Goal: Book appointment/travel/reservation

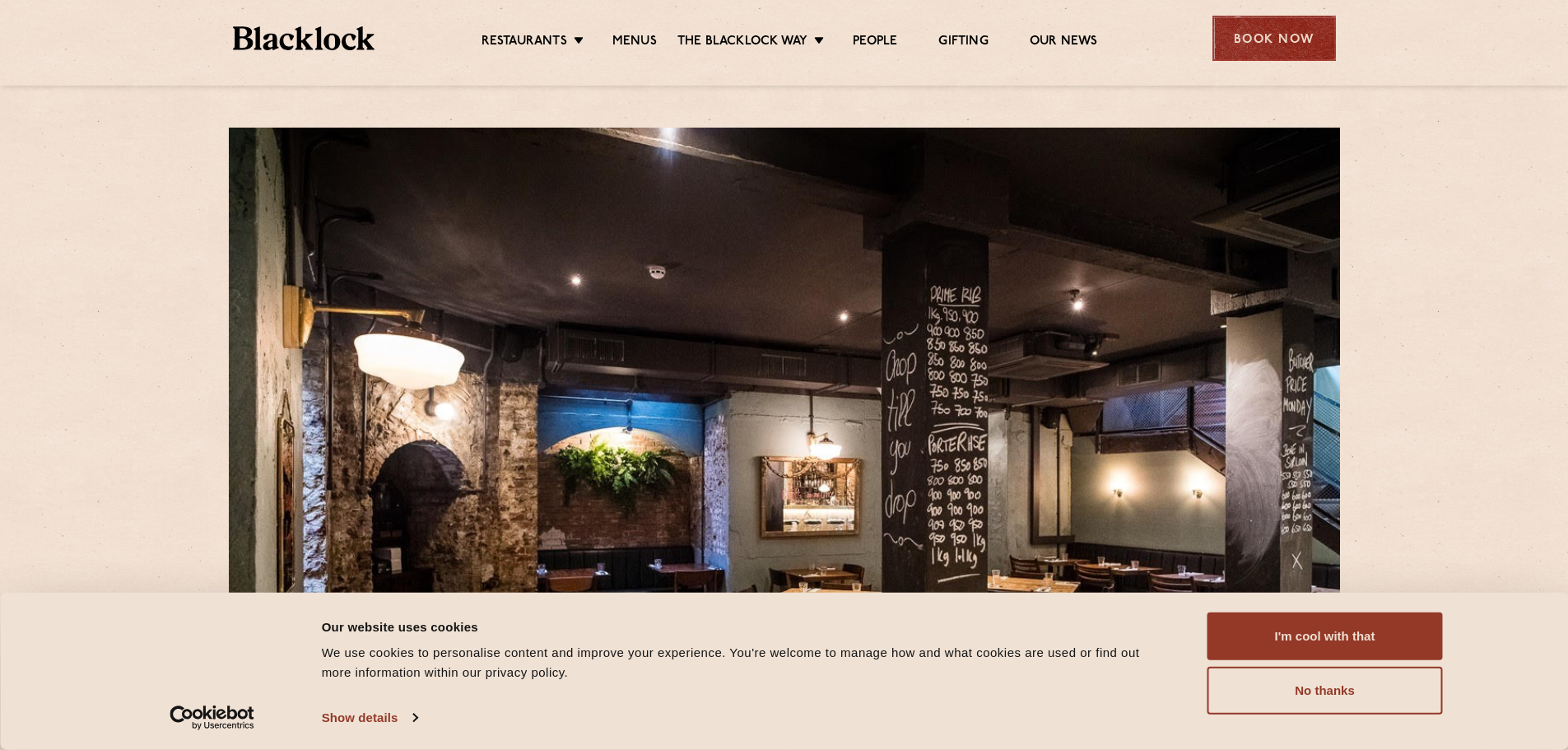
click at [1289, 25] on div "Book Now" at bounding box center [1274, 38] width 124 height 45
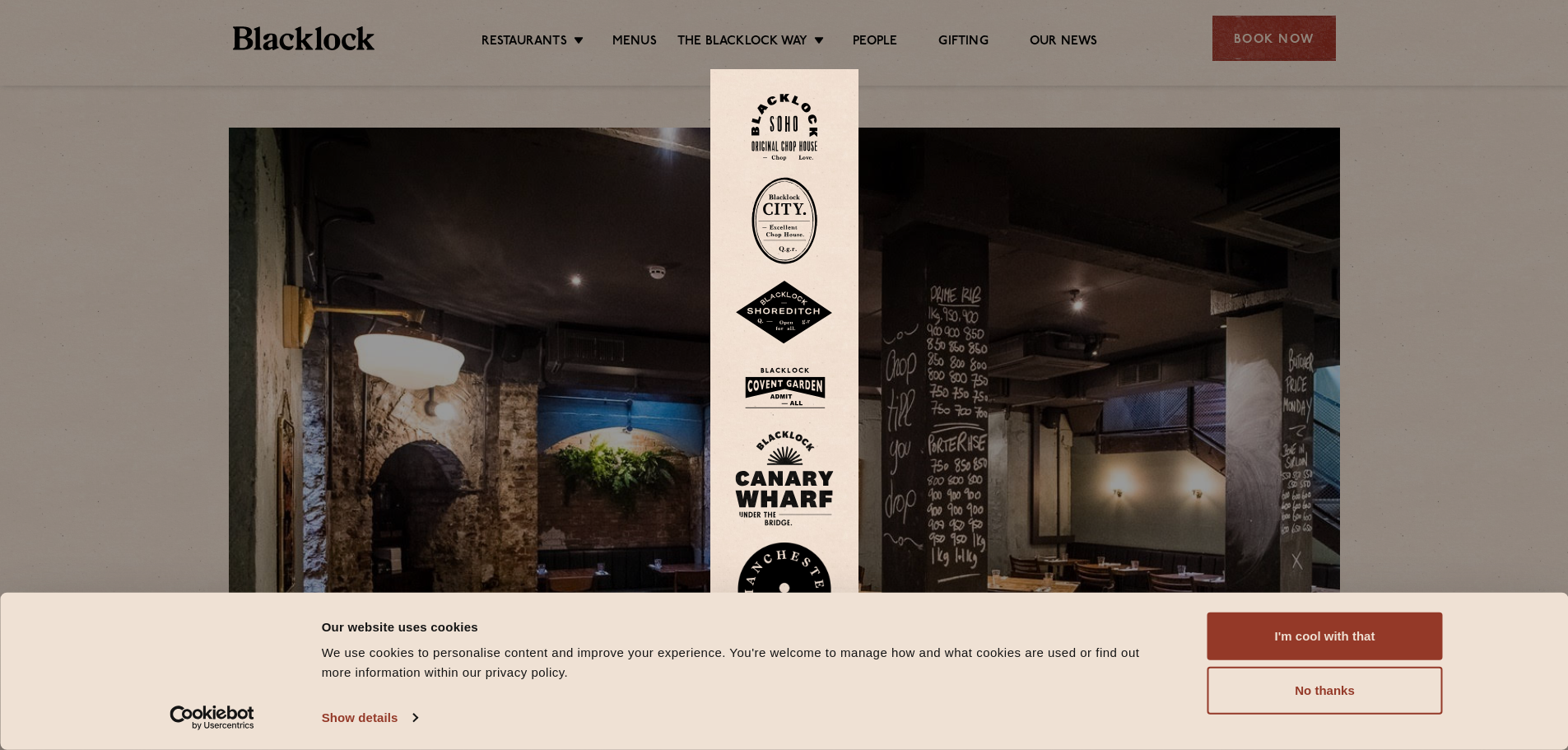
click at [808, 225] on img at bounding box center [784, 220] width 66 height 87
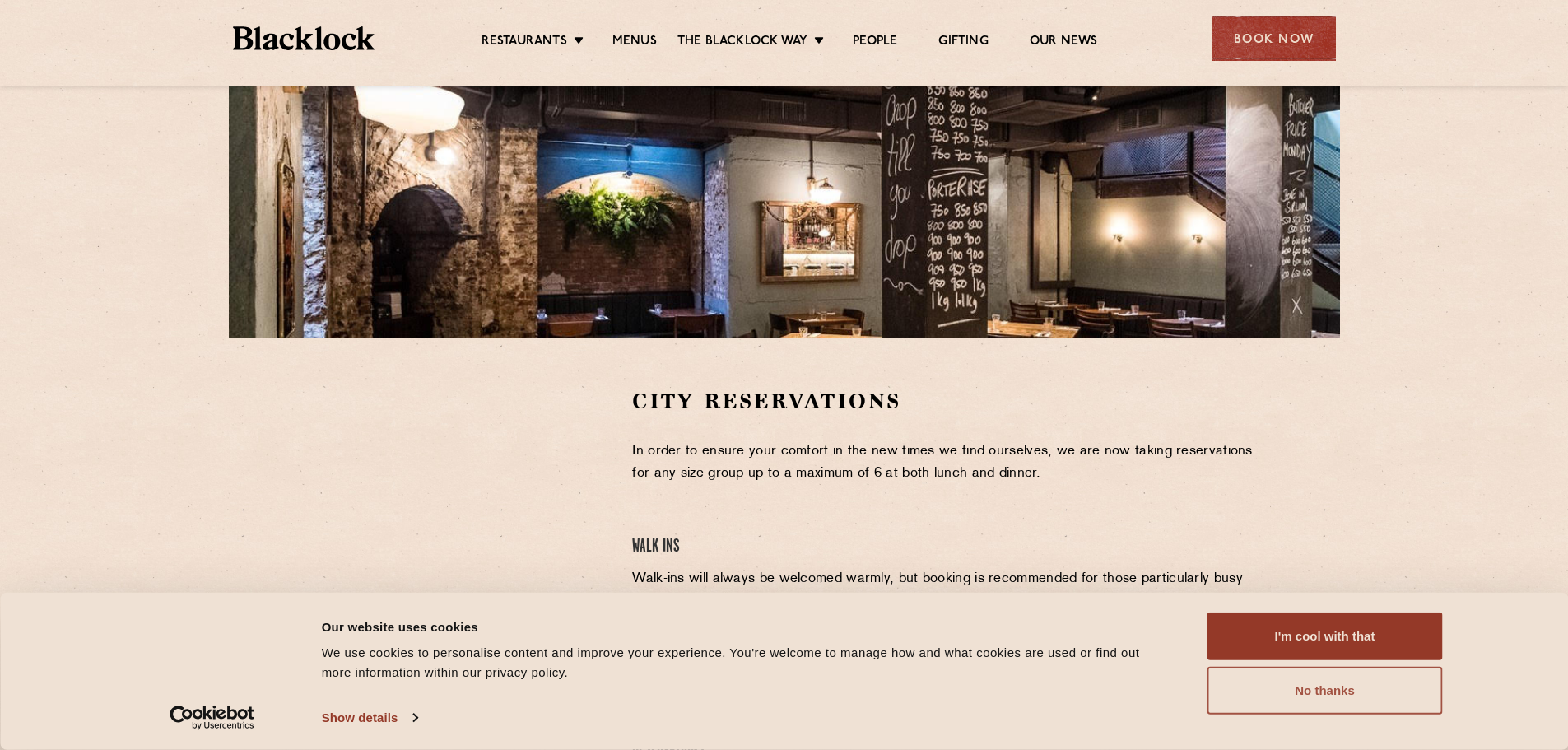
scroll to position [329, 0]
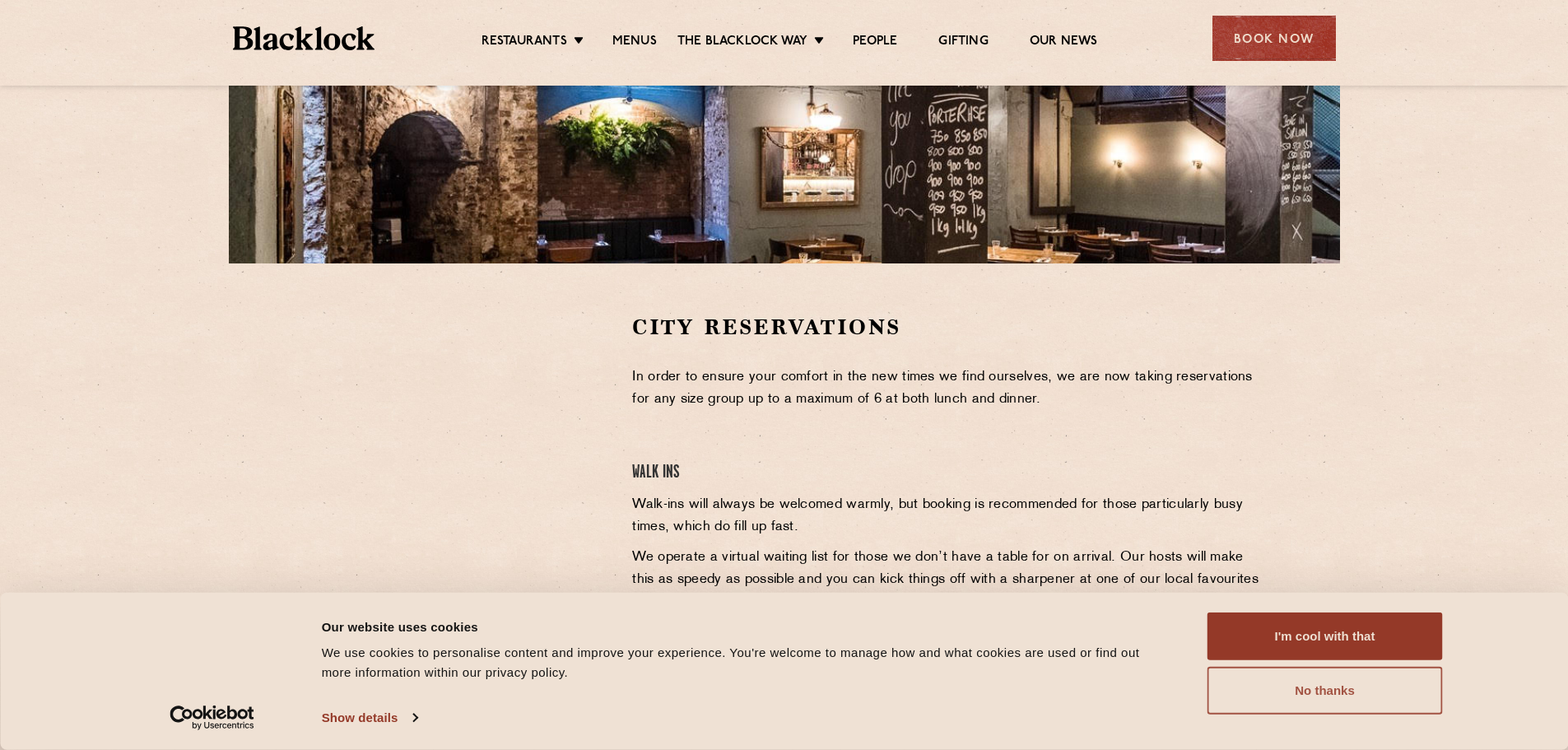
click at [1326, 697] on button "No thanks" at bounding box center [1324, 690] width 235 height 48
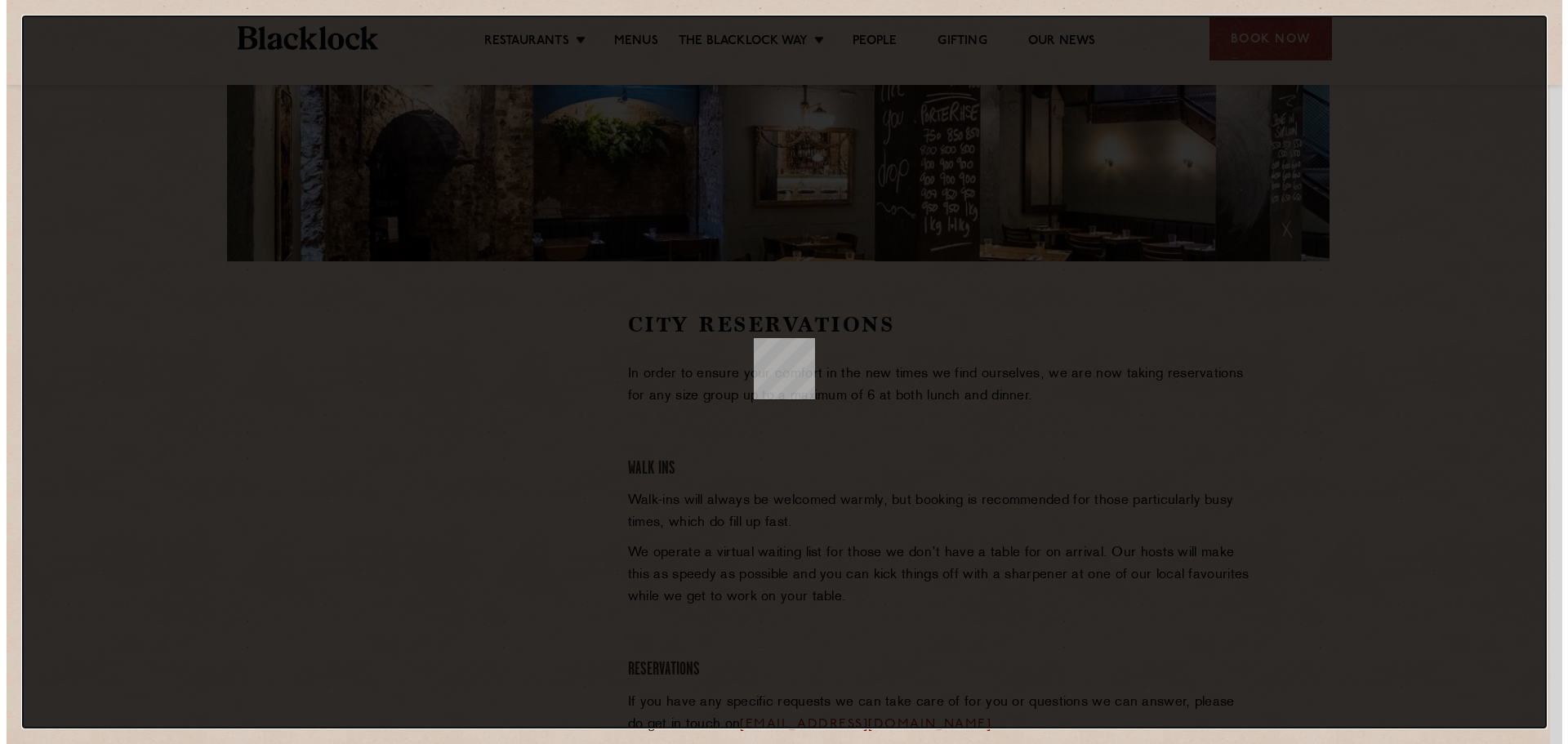
scroll to position [0, 0]
